Goal: Task Accomplishment & Management: Manage account settings

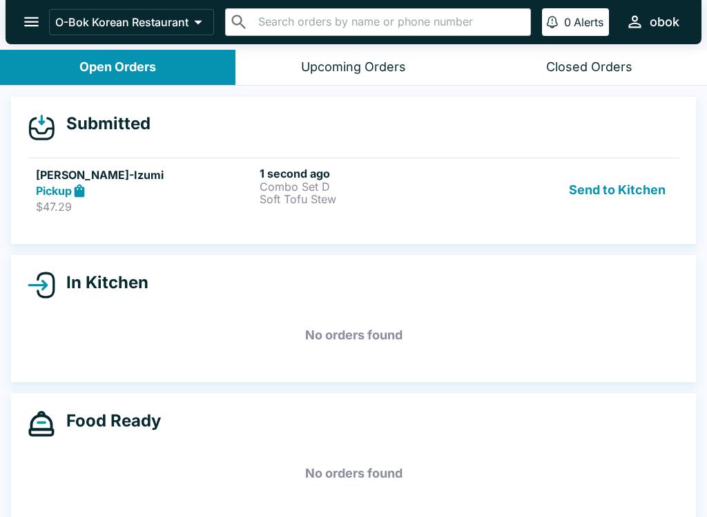
click at [156, 167] on h5 "[PERSON_NAME]-Izumi" at bounding box center [145, 174] width 218 height 17
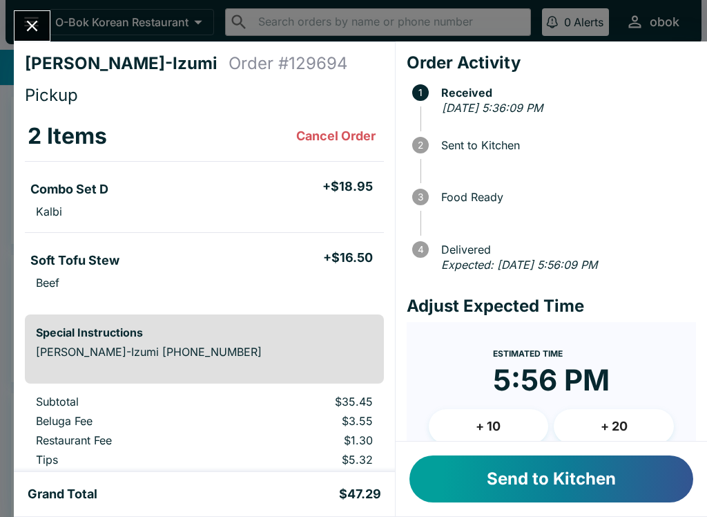
click at [608, 418] on button "+ 20" at bounding box center [614, 426] width 120 height 35
click at [508, 501] on button "Send to Kitchen" at bounding box center [551, 478] width 284 height 47
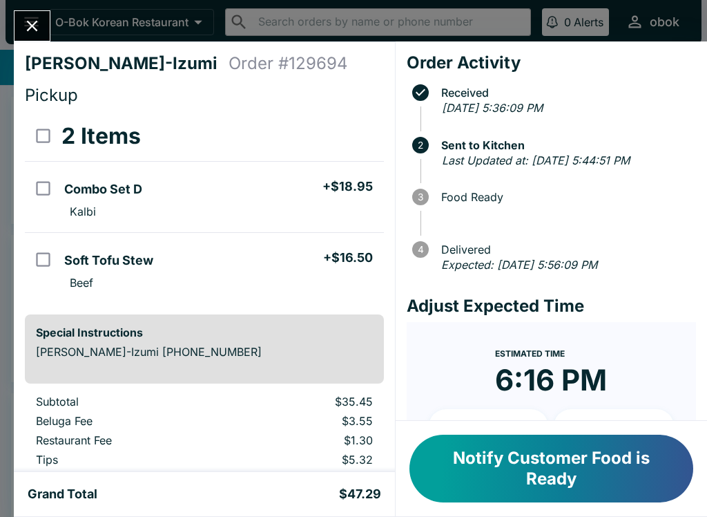
click at [597, 448] on button "Notify Customer Food is Ready" at bounding box center [551, 468] width 284 height 68
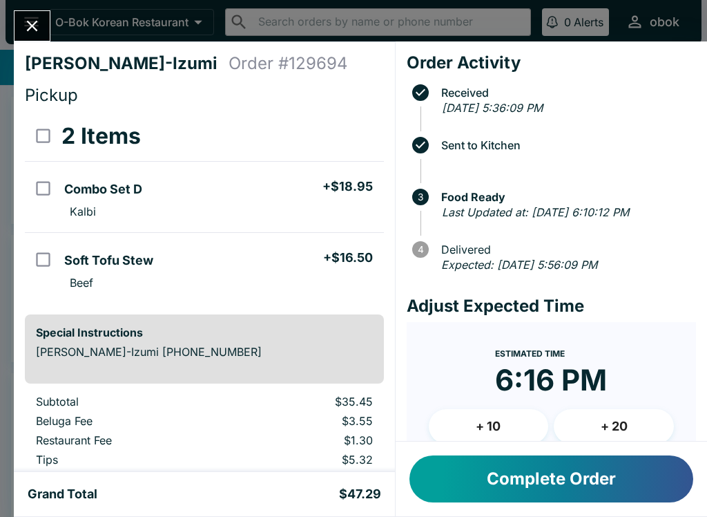
click at [619, 470] on button "Complete Order" at bounding box center [551, 478] width 284 height 47
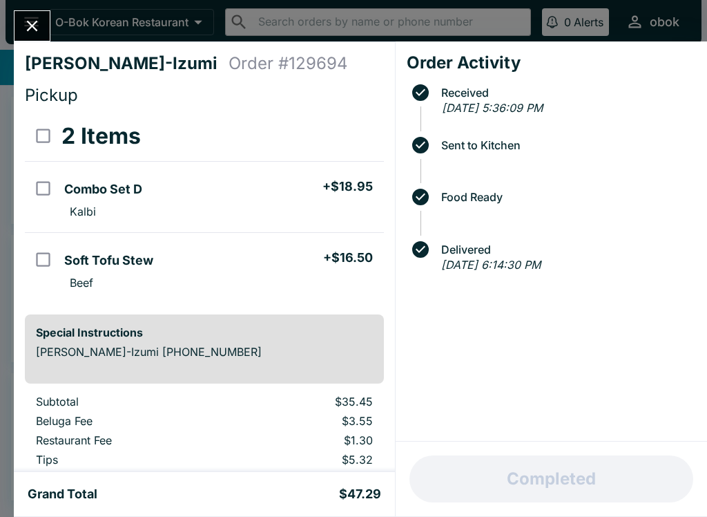
click at [22, 17] on button "Close" at bounding box center [32, 26] width 35 height 30
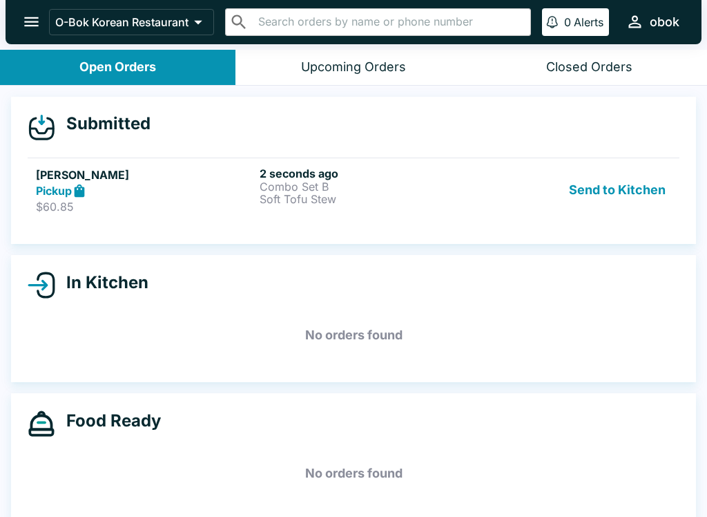
click at [196, 189] on div "Pickup" at bounding box center [145, 191] width 218 height 16
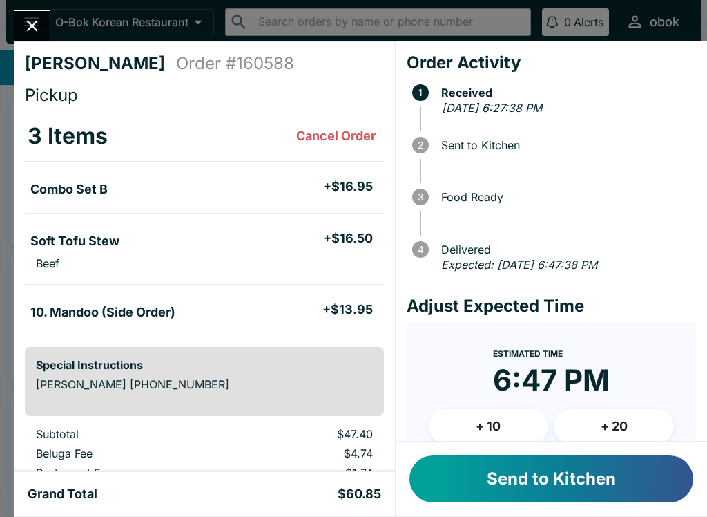
click at [612, 429] on button "+ 20" at bounding box center [614, 426] width 120 height 35
click at [549, 494] on button "Send to Kitchen" at bounding box center [551, 478] width 284 height 47
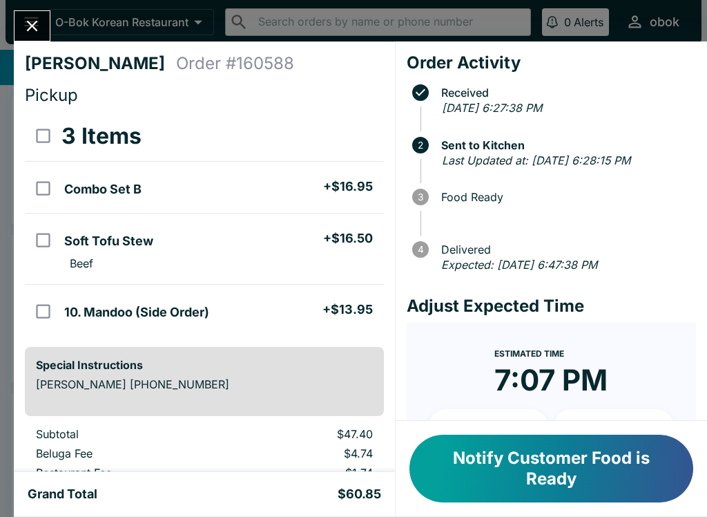
click at [530, 495] on button "Notify Customer Food is Ready" at bounding box center [551, 468] width 284 height 68
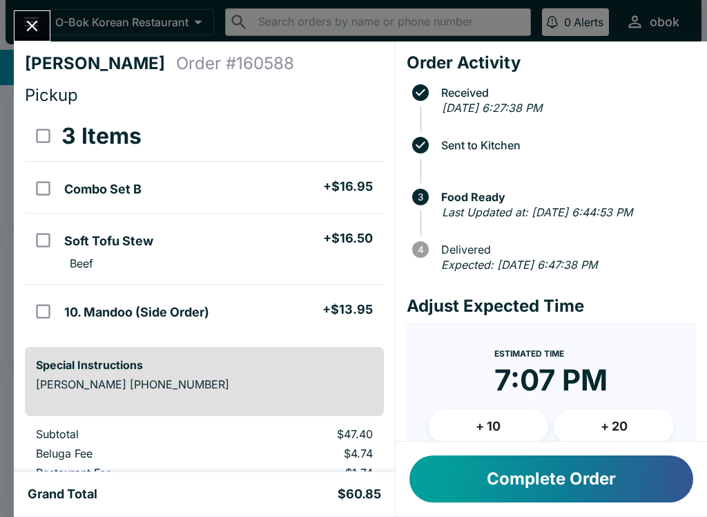
click at [602, 481] on button "Complete Order" at bounding box center [551, 478] width 284 height 47
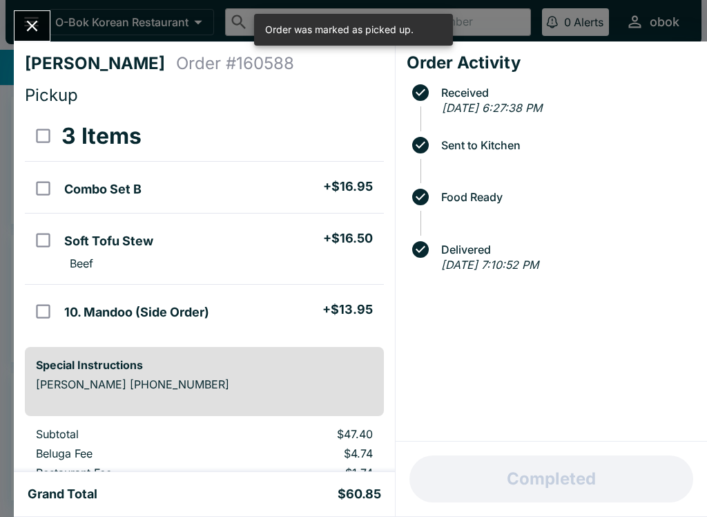
click at [48, 29] on button "Close" at bounding box center [32, 26] width 35 height 30
